Goal: Task Accomplishment & Management: Complete application form

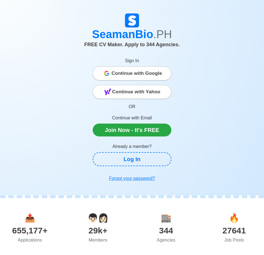
click at [138, 73] on span "Continue with Google" at bounding box center [136, 73] width 51 height 11
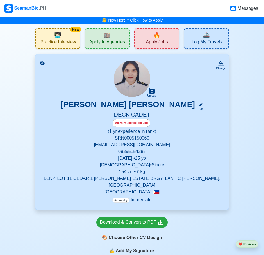
click at [144, 161] on p "[DATE] • [DEMOGRAPHIC_DATA]" at bounding box center [132, 158] width 180 height 7
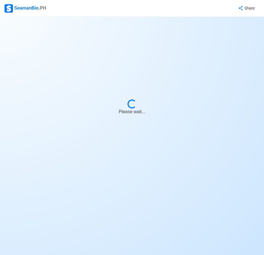
select select "Actively Looking for Job"
select select "Visible for Hiring"
select select "Single"
select select "[DEMOGRAPHIC_DATA]"
select select "PH"
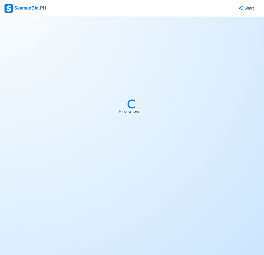
select select "1"
select select "0"
select select "4102416000000"
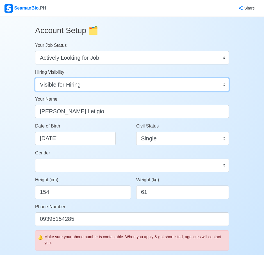
click at [226, 86] on select "Visible for Hiring Not Visible for Hiring" at bounding box center [132, 84] width 194 height 13
click at [138, 87] on select "Visible for Hiring Not Visible for Hiring" at bounding box center [132, 84] width 194 height 13
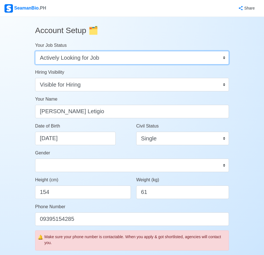
click at [207, 61] on select "Onboard Actively Looking for Job Not Looking for Job" at bounding box center [132, 57] width 194 height 13
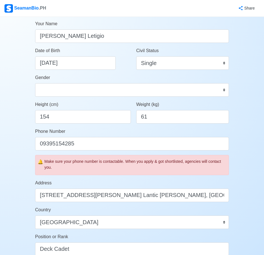
scroll to position [112, 0]
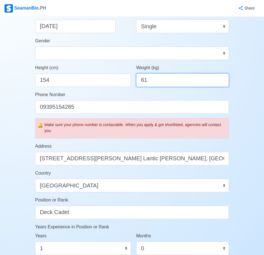
click at [151, 81] on input "61" at bounding box center [182, 80] width 93 height 13
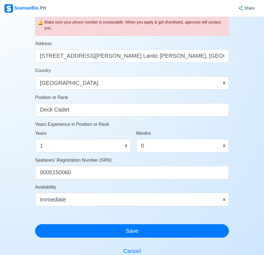
scroll to position [225, 0]
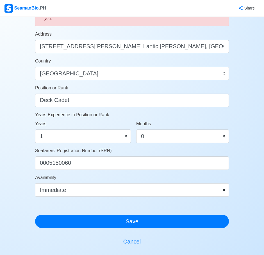
type input "65"
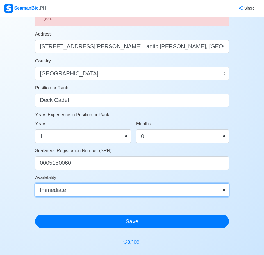
click at [80, 193] on select "Immediate Nov 2025 Dec 2025 Jan 2026 Feb 2026 Mar 2026 Apr 2026 May 2026 Jun 20…" at bounding box center [132, 190] width 194 height 13
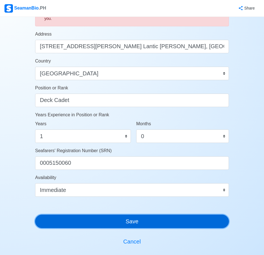
click at [93, 223] on button "Save" at bounding box center [132, 221] width 194 height 13
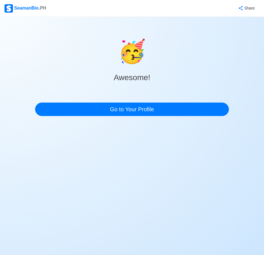
scroll to position [0, 0]
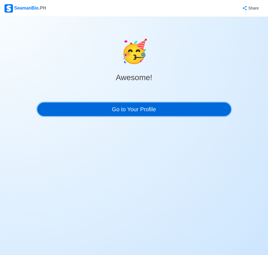
click at [132, 110] on link "Go to Your Profile" at bounding box center [134, 109] width 194 height 13
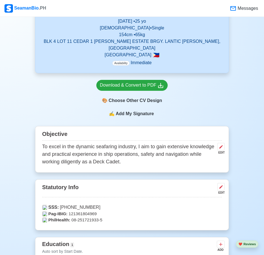
scroll to position [140, 0]
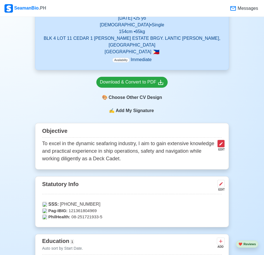
click at [221, 142] on icon at bounding box center [220, 143] width 3 height 3
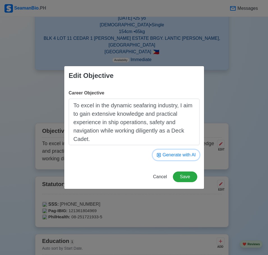
click at [186, 158] on button "Generate with AI" at bounding box center [176, 155] width 47 height 11
type textarea "To pursue a challenging career at sea, seeking a Deck Cadet position to acquire…"
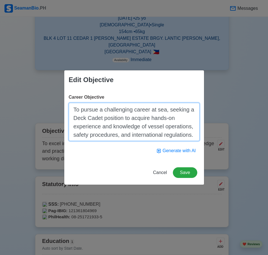
click at [174, 139] on textarea "To pursue a challenging career at sea, seeking a Deck Cadet position to acquire…" at bounding box center [134, 122] width 131 height 38
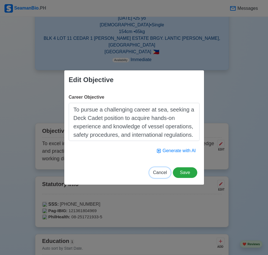
click at [159, 173] on span "Cancel" at bounding box center [160, 172] width 14 height 5
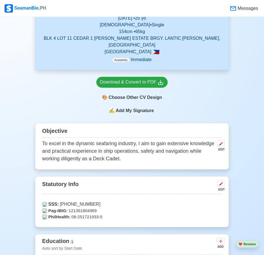
click at [191, 147] on p "To excel in the dynamic seafaring industry, I aim to gain extensive knowledge a…" at bounding box center [128, 151] width 173 height 23
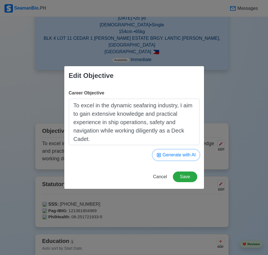
click at [184, 156] on button "Generate with AI" at bounding box center [176, 155] width 47 height 11
type textarea "To seek a challenging Deck Cadet position that utilizes my maritime skills and …"
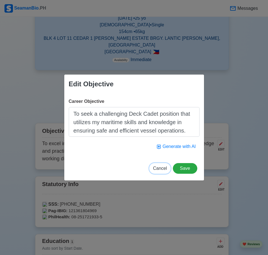
click at [161, 168] on span "Cancel" at bounding box center [160, 168] width 14 height 5
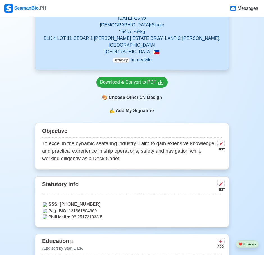
drag, startPoint x: 126, startPoint y: 126, endPoint x: 79, endPoint y: 134, distance: 47.6
click at [126, 126] on div "Objective" at bounding box center [132, 132] width 180 height 12
click at [44, 140] on p "To excel in the dynamic seafaring industry, I aim to gain extensive knowledge a…" at bounding box center [128, 151] width 173 height 23
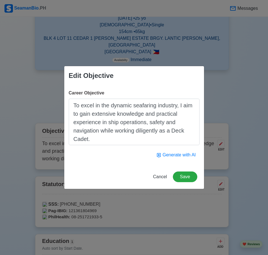
click at [93, 140] on textarea "To excel in the dynamic seafaring industry, I aim to gain extensive knowledge a…" at bounding box center [134, 122] width 131 height 47
click at [163, 179] on span "Cancel" at bounding box center [160, 177] width 14 height 5
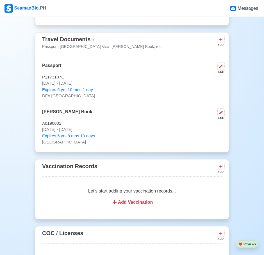
scroll to position [421, 0]
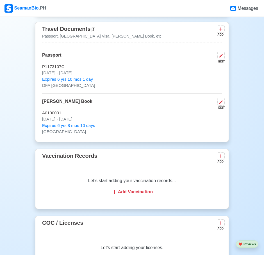
click at [145, 189] on div "Add Vaccination" at bounding box center [132, 192] width 166 height 7
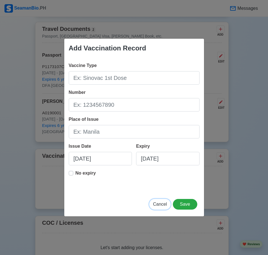
click at [161, 206] on span "Cancel" at bounding box center [160, 204] width 14 height 5
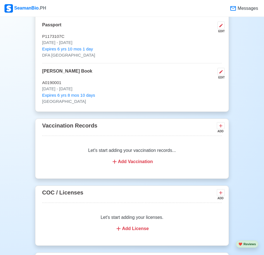
scroll to position [505, 0]
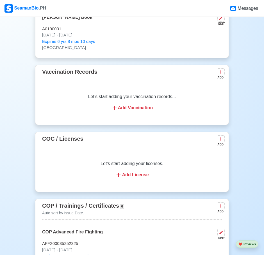
click at [125, 172] on div "Add License" at bounding box center [132, 175] width 166 height 7
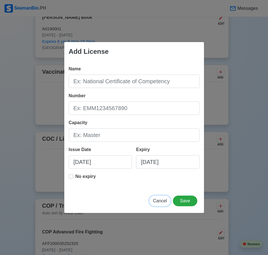
click at [159, 203] on span "Cancel" at bounding box center [160, 201] width 14 height 5
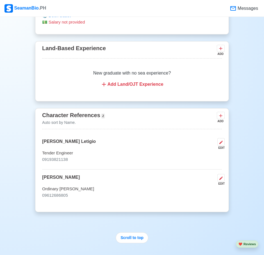
scroll to position [1123, 0]
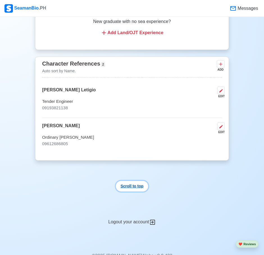
click at [132, 188] on button "Scroll to top" at bounding box center [132, 186] width 33 height 11
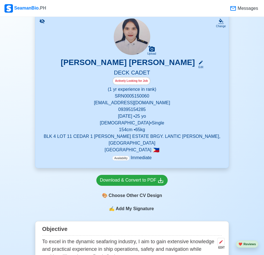
scroll to position [56, 0]
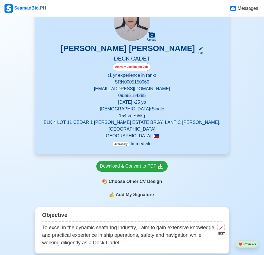
click at [133, 192] on span "Add My Signature" at bounding box center [134, 195] width 40 height 7
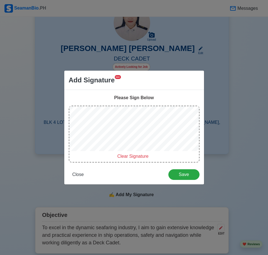
click at [139, 156] on span "Clear Signature" at bounding box center [132, 156] width 31 height 5
click at [74, 176] on span "Close" at bounding box center [78, 174] width 12 height 5
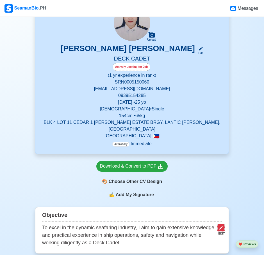
click at [218, 224] on button at bounding box center [220, 228] width 7 height 8
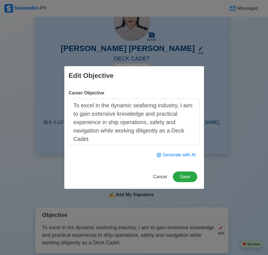
click at [161, 136] on textarea "To excel in the dynamic seafaring industry, I aim to gain extensive knowledge a…" at bounding box center [134, 122] width 131 height 47
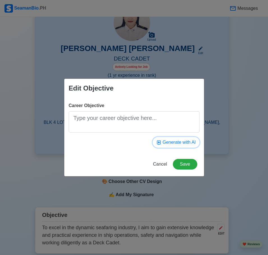
click at [181, 145] on button "Generate with AI" at bounding box center [176, 142] width 47 height 11
type textarea "To contribute my technical knowledge and enthusiasm to a dynamic maritime team,…"
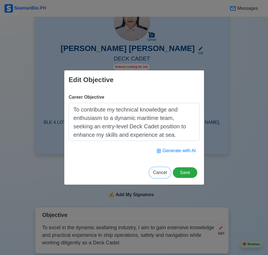
click at [158, 170] on span "Cancel" at bounding box center [160, 172] width 14 height 5
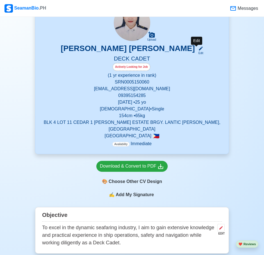
click at [196, 52] on div "Edit" at bounding box center [199, 53] width 7 height 4
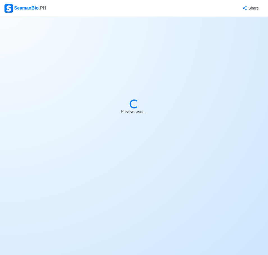
select select "Actively Looking for Job"
select select "Visible for Hiring"
select select "Single"
select select "Female"
select select "PH"
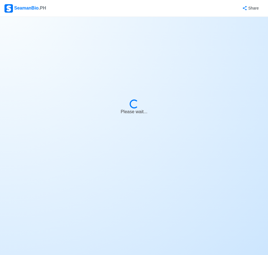
select select "1"
select select "0"
select select "4102416000000"
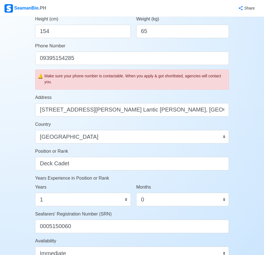
scroll to position [168, 0]
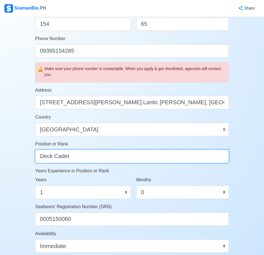
click at [128, 155] on input "Deck Cadet" at bounding box center [132, 156] width 194 height 13
click at [128, 157] on input "Deck Cadet" at bounding box center [132, 156] width 194 height 13
type input "D"
type input "o"
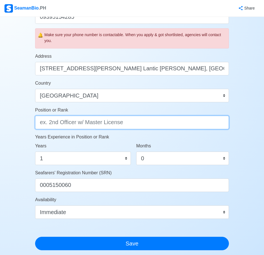
scroll to position [287, 0]
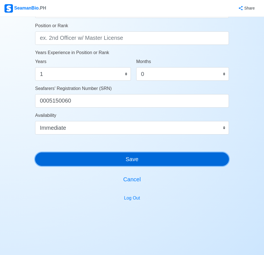
click at [162, 165] on button "Save" at bounding box center [132, 159] width 194 height 13
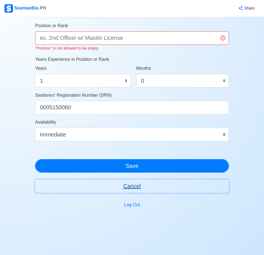
click at [130, 187] on button "Cancel" at bounding box center [132, 186] width 194 height 13
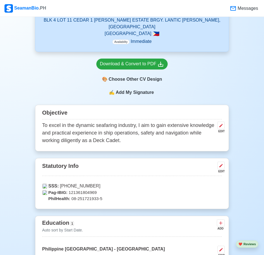
scroll to position [168, 0]
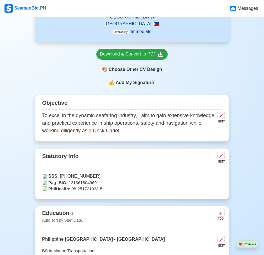
click at [118, 128] on p "To excel in the dynamic seafaring industry, I aim to gain extensive knowledge a…" at bounding box center [128, 123] width 173 height 23
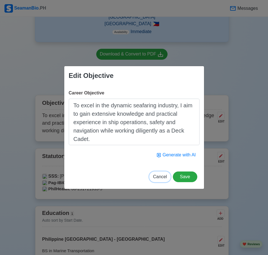
click at [162, 176] on span "Cancel" at bounding box center [160, 177] width 14 height 5
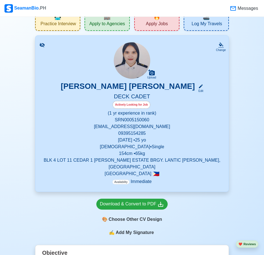
scroll to position [28, 0]
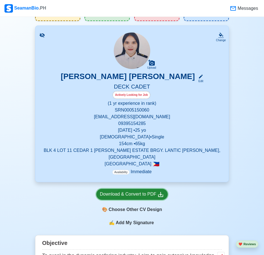
click at [163, 193] on link "Download & Convert to PDF" at bounding box center [132, 194] width 72 height 11
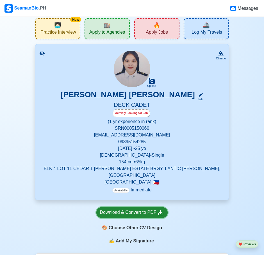
scroll to position [0, 0]
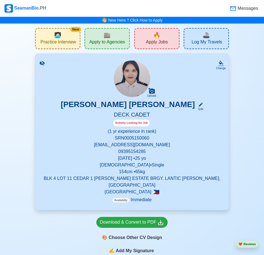
click at [97, 45] on span "Apply to Agencies" at bounding box center [107, 42] width 36 height 7
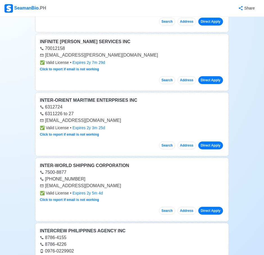
scroll to position [253, 0]
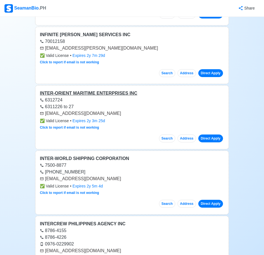
click at [110, 94] on div "INTER-ORIENT MARITIME ENTERPRISES INC" at bounding box center [132, 93] width 184 height 7
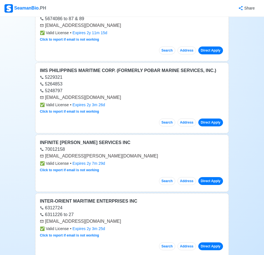
scroll to position [140, 0]
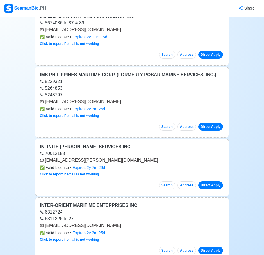
click at [34, 6] on div "SeamanBio .PH" at bounding box center [25, 8] width 42 height 8
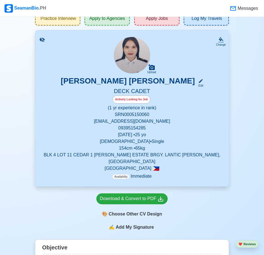
scroll to position [21, 0]
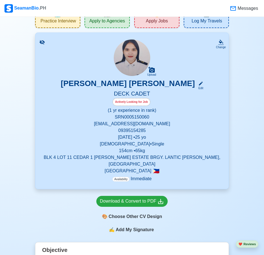
click at [143, 103] on div "Actively Looking for Job" at bounding box center [132, 102] width 38 height 8
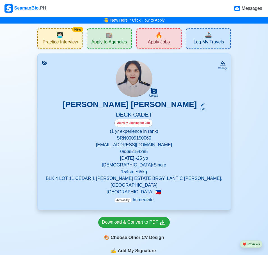
select select "Actively Looking for Job"
select select "Visible for Hiring"
select select "Single"
select select "Female"
select select "PH"
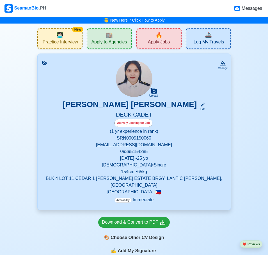
select select "1"
select select "0"
select select "4102416000000"
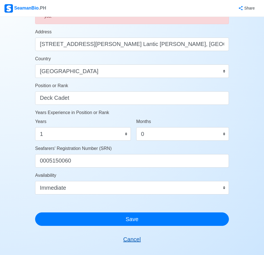
scroll to position [287, 0]
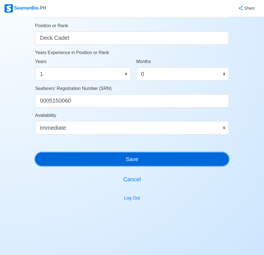
click at [138, 164] on button "Save" at bounding box center [132, 159] width 194 height 13
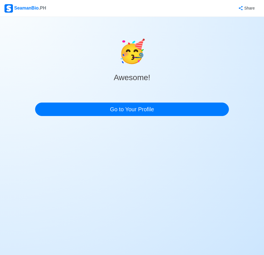
scroll to position [0, 0]
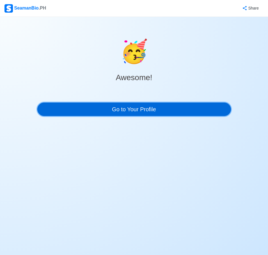
click at [141, 110] on link "Go to Your Profile" at bounding box center [134, 109] width 194 height 13
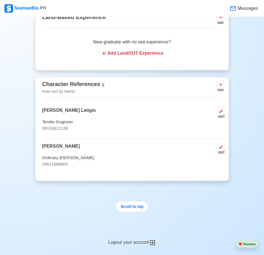
scroll to position [1123, 0]
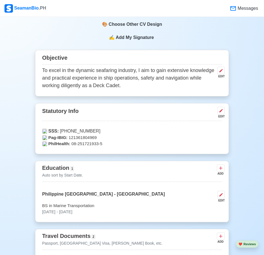
scroll to position [135, 0]
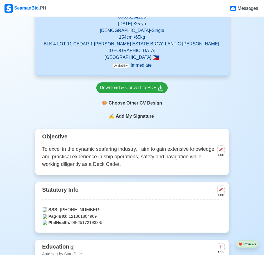
click at [149, 113] on span "Add My Signature" at bounding box center [134, 116] width 40 height 7
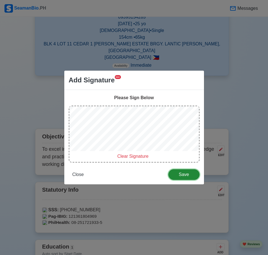
click at [179, 178] on button "Save" at bounding box center [183, 174] width 31 height 11
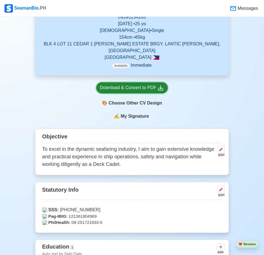
click at [154, 84] on div "Download & Convert to PDF" at bounding box center [132, 87] width 64 height 7
